Goal: Transaction & Acquisition: Purchase product/service

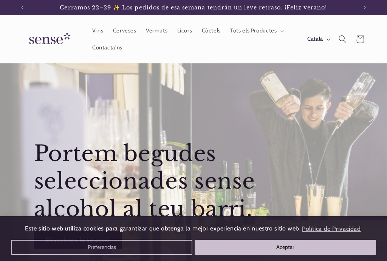
click at [241, 247] on button "Aceptar" at bounding box center [285, 247] width 182 height 15
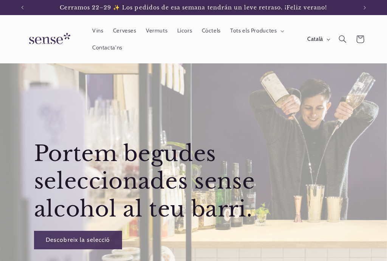
click at [97, 32] on span "Vins" at bounding box center [97, 30] width 11 height 7
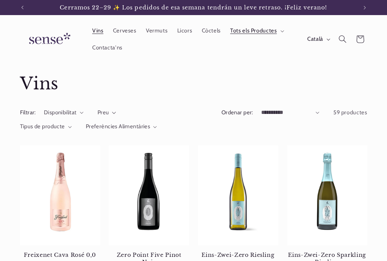
click at [107, 47] on span "Contacta'ns" at bounding box center [107, 47] width 30 height 7
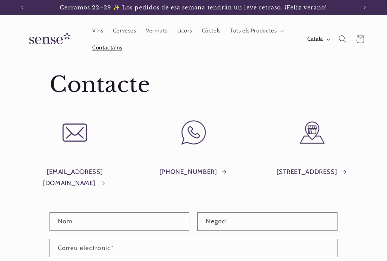
click at [130, 30] on span "Cerveses" at bounding box center [124, 30] width 23 height 7
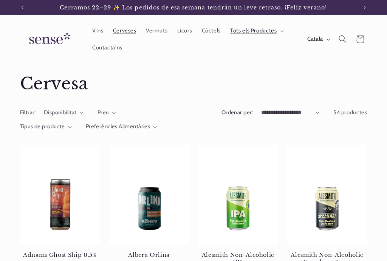
click at [155, 29] on span "Vermuts" at bounding box center [157, 30] width 22 height 7
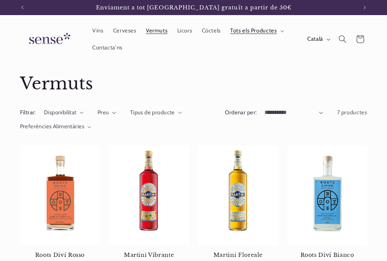
click at [187, 34] on span "Licors" at bounding box center [184, 30] width 15 height 7
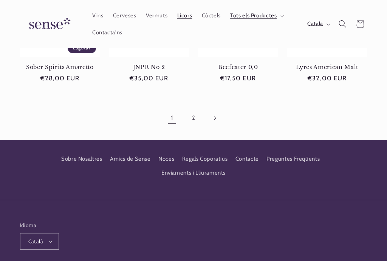
scroll to position [618, 0]
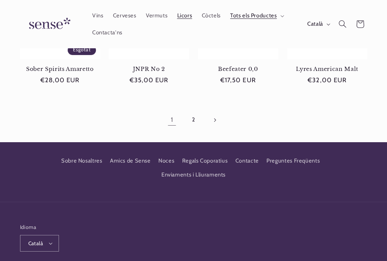
click at [190, 125] on link "2" at bounding box center [193, 119] width 17 height 17
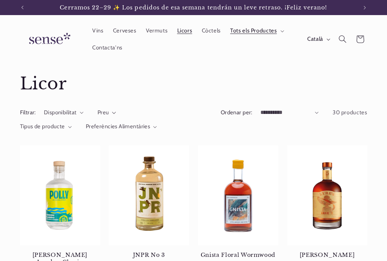
click at [211, 30] on span "Còctels" at bounding box center [211, 30] width 19 height 7
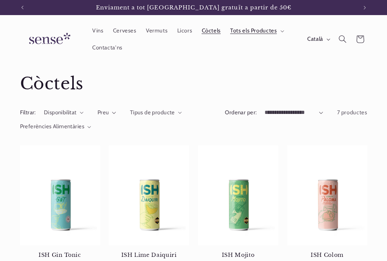
click at [279, 30] on summary "Tots els Productes" at bounding box center [256, 31] width 62 height 17
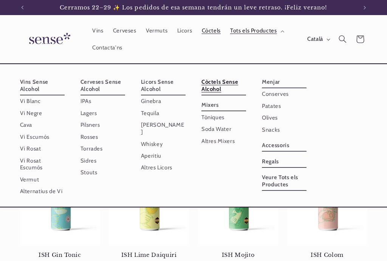
click at [30, 113] on link "Vi Negre" at bounding box center [42, 113] width 45 height 12
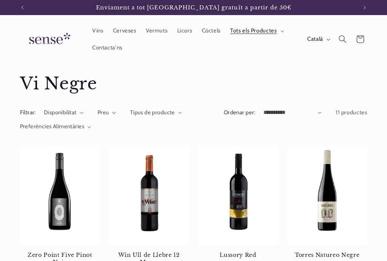
click at [287, 28] on summary "Tots els Productes" at bounding box center [256, 31] width 62 height 17
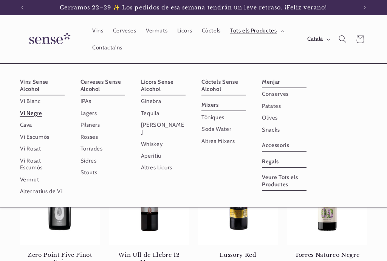
click at [38, 194] on link "Alternatius de Vi" at bounding box center [72, 135] width 105 height 119
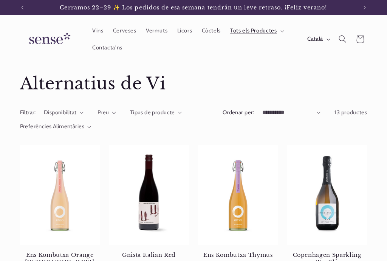
click at [213, 30] on span "Còctels" at bounding box center [211, 30] width 19 height 7
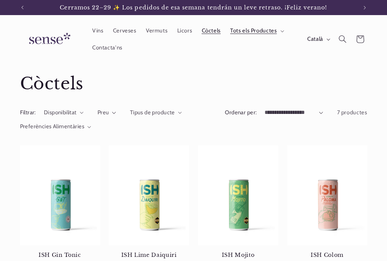
click at [159, 37] on link "Vermuts" at bounding box center [156, 31] width 31 height 17
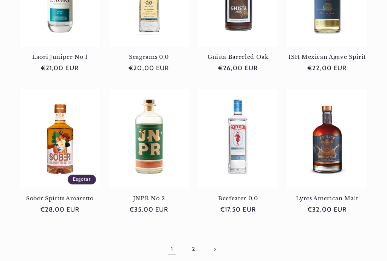
click at [219, 257] on link "Pàgina següent" at bounding box center [214, 249] width 17 height 17
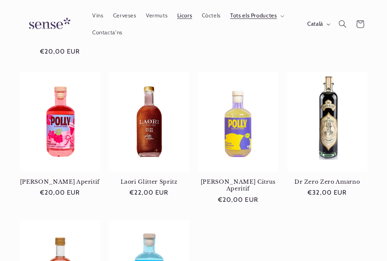
scroll to position [369, 0]
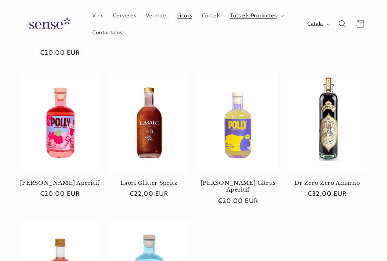
click at [338, 180] on link "Dr Zero Zero Amarno" at bounding box center [327, 183] width 80 height 7
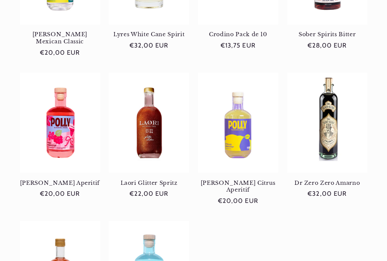
click at [347, 180] on link "Dr Zero Zero Amarno" at bounding box center [327, 183] width 80 height 7
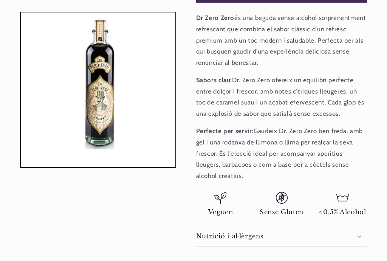
scroll to position [0, 335]
